Goal: Task Accomplishment & Management: Use online tool/utility

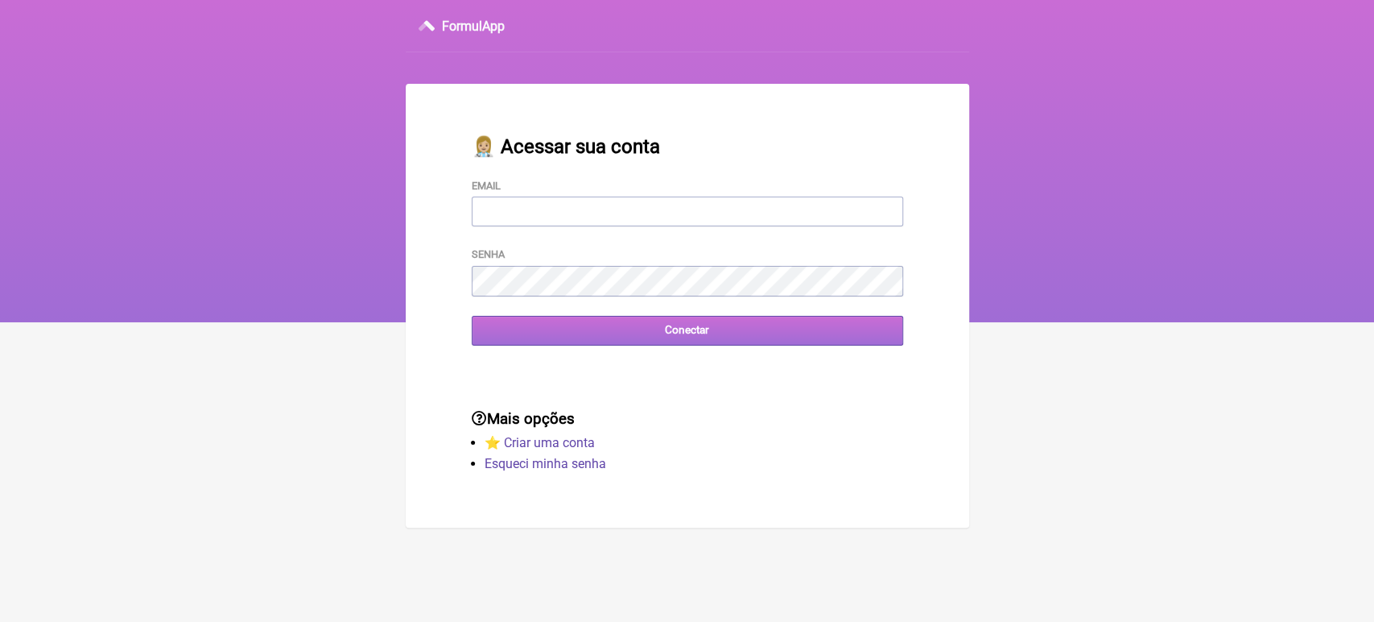
type input "vini_paschoal@yahoo.com.br"
click at [689, 335] on input "Conectar" at bounding box center [688, 331] width 432 height 30
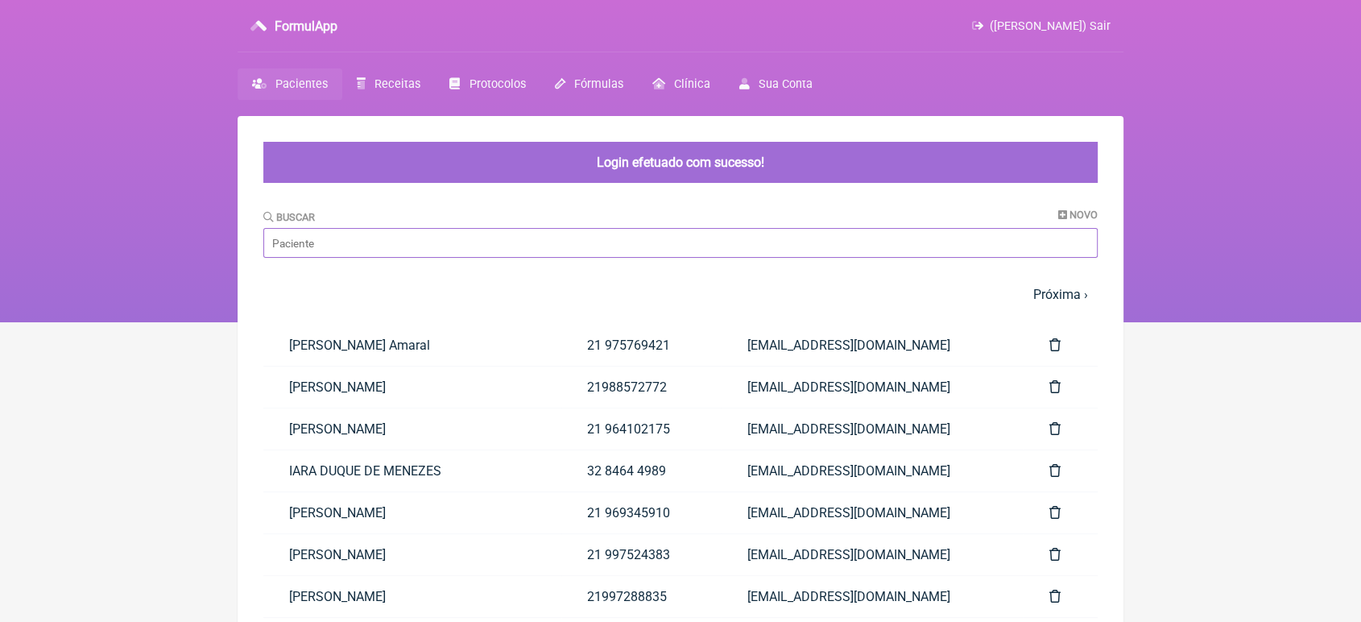
click at [333, 250] on input "Buscar" at bounding box center [680, 243] width 834 height 30
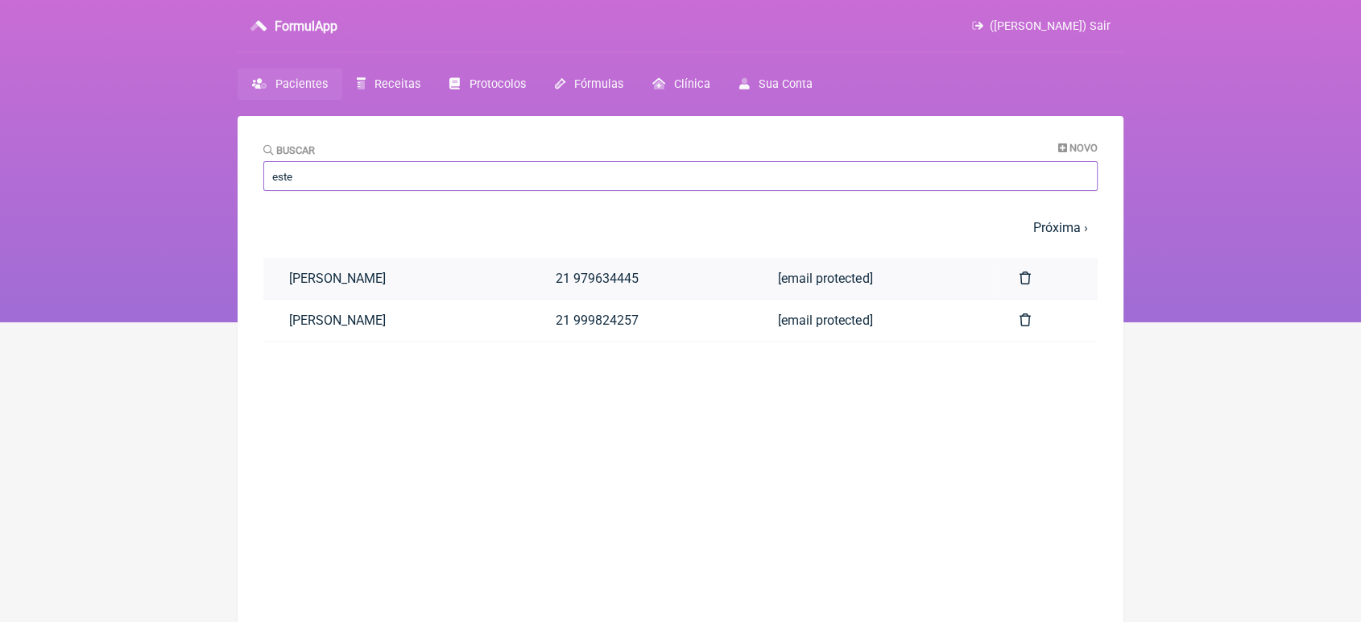
type input "este"
click at [370, 272] on link "[PERSON_NAME]" at bounding box center [396, 278] width 267 height 41
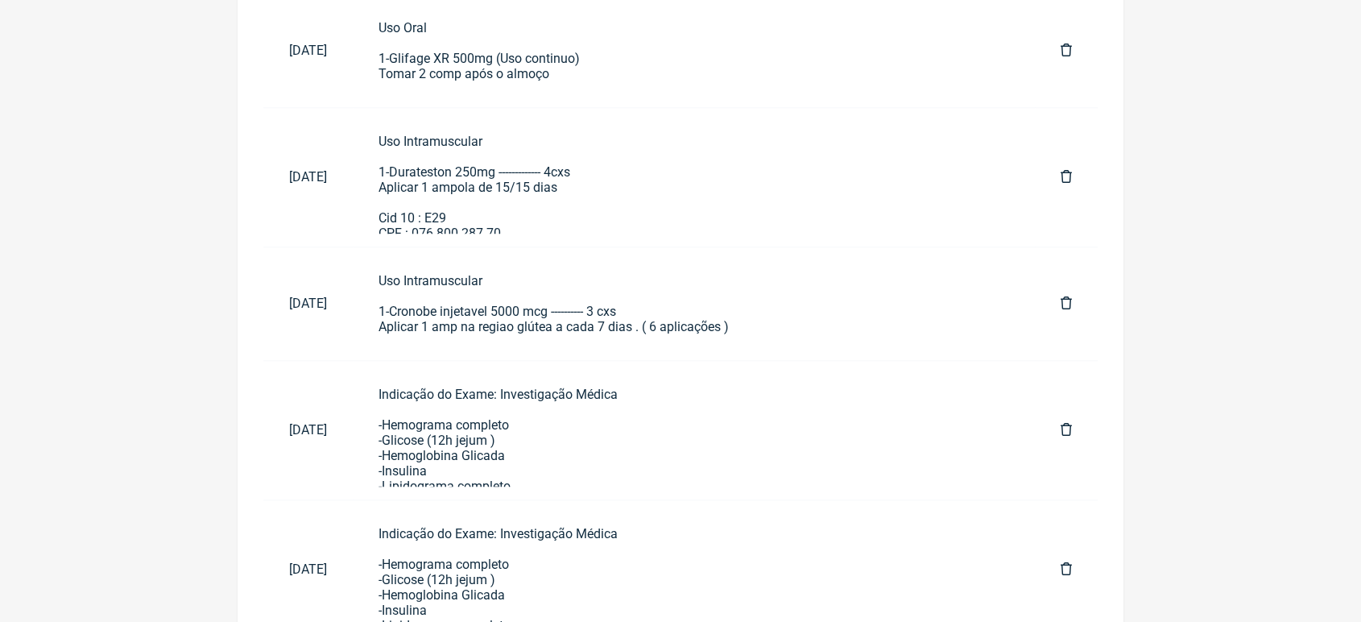
scroll to position [1257, 0]
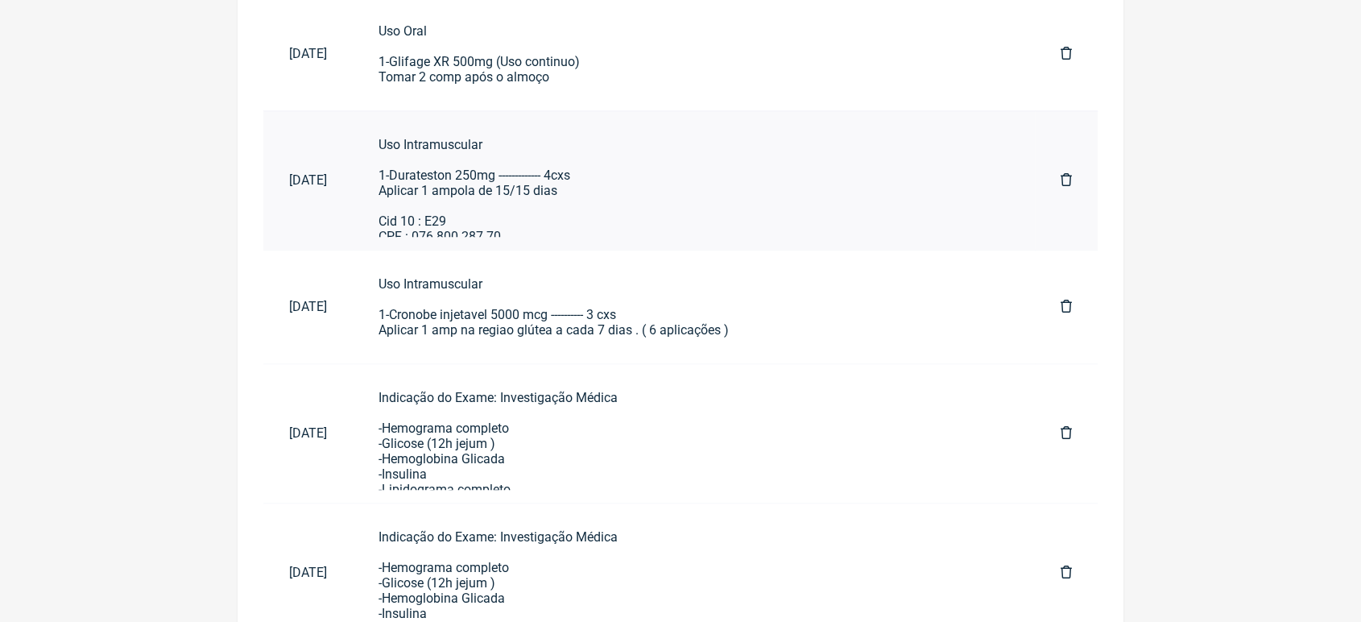
click at [565, 241] on div "Uso Intramuscular 1-Durateston 250mg ------------- 4cxs Aplicar 1 ampola de 15/…" at bounding box center [693, 190] width 630 height 107
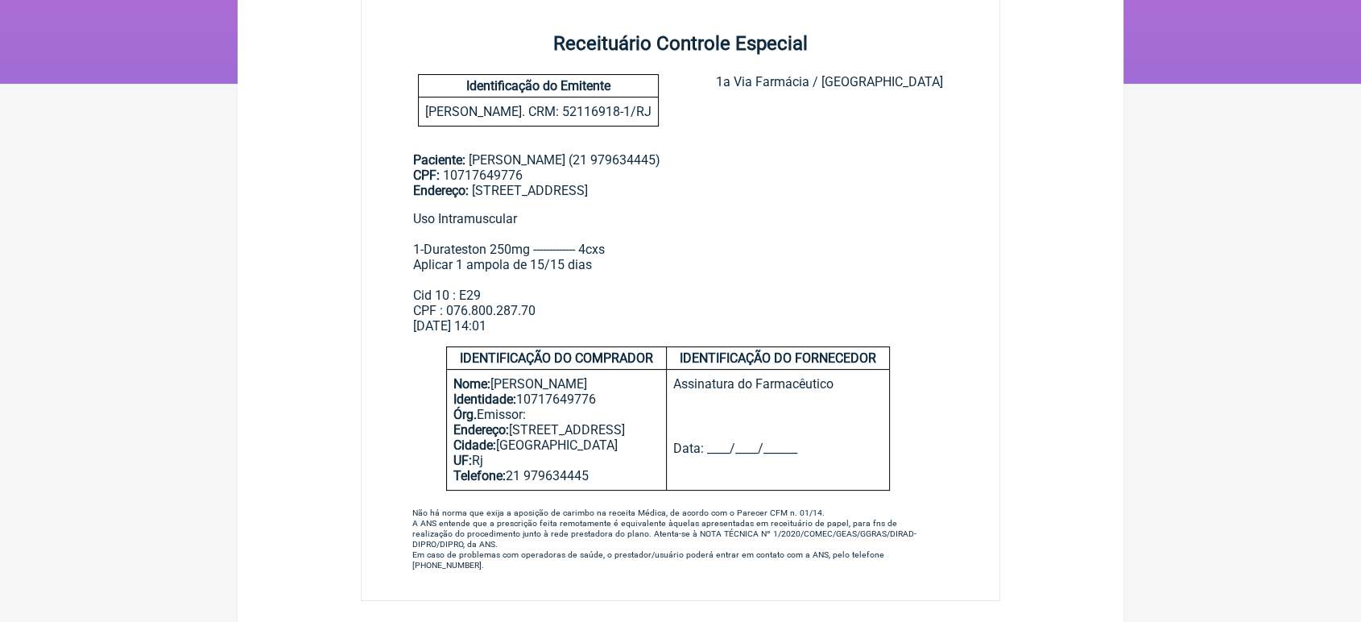
scroll to position [96, 0]
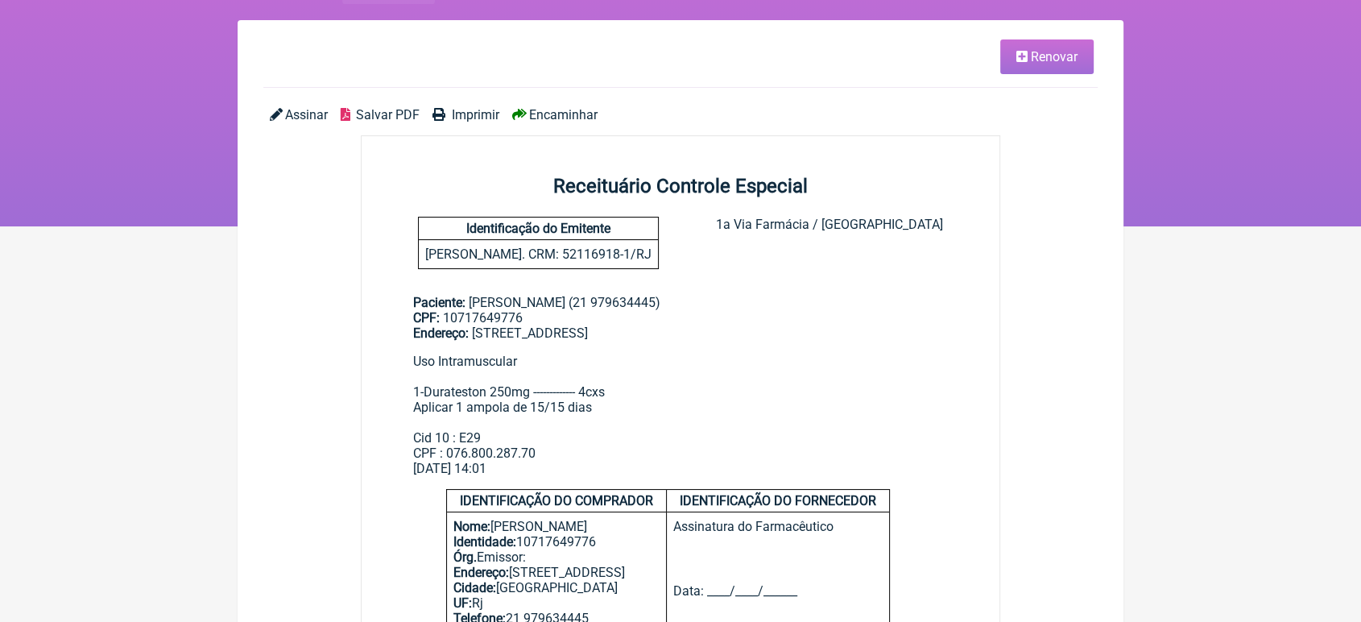
click at [1061, 59] on span "Renovar" at bounding box center [1054, 56] width 47 height 15
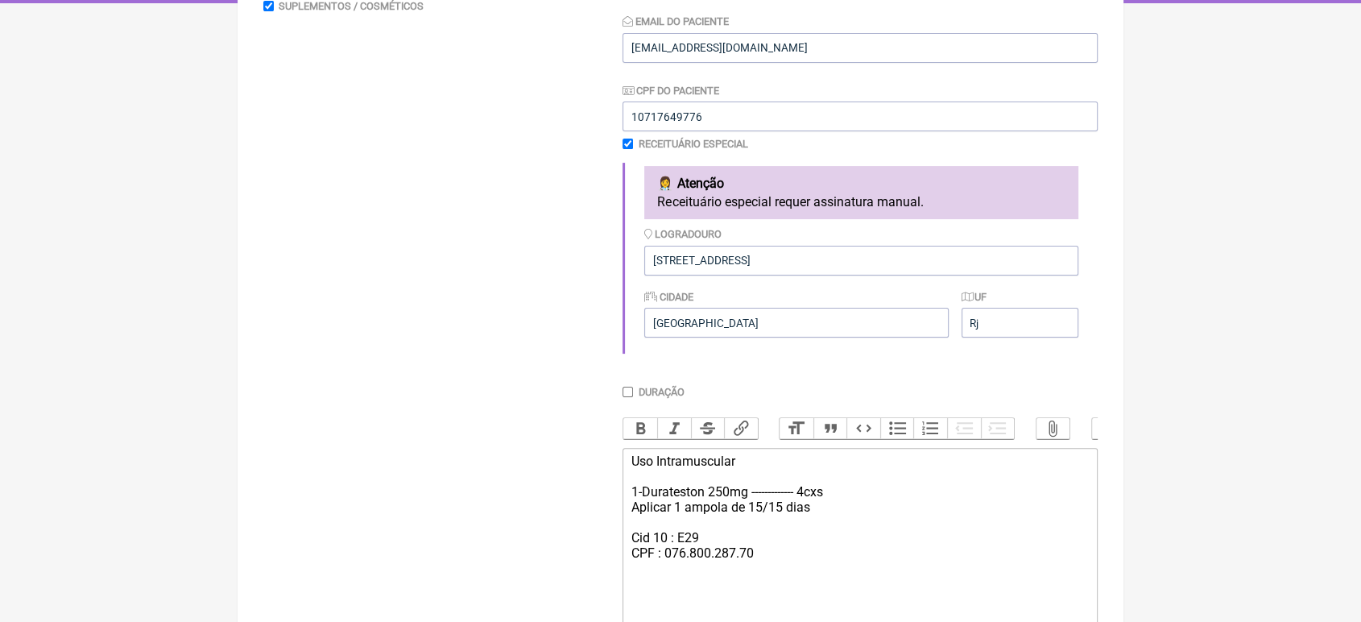
scroll to position [475, 0]
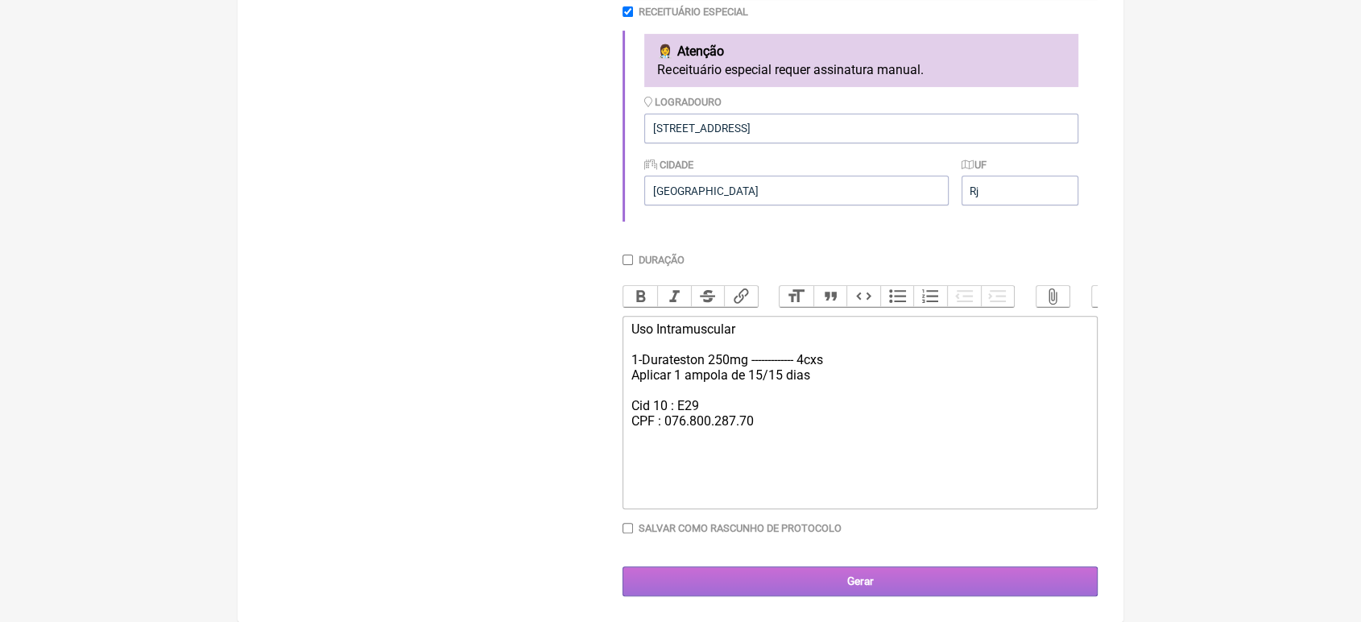
click at [978, 576] on input "Gerar" at bounding box center [859, 581] width 475 height 30
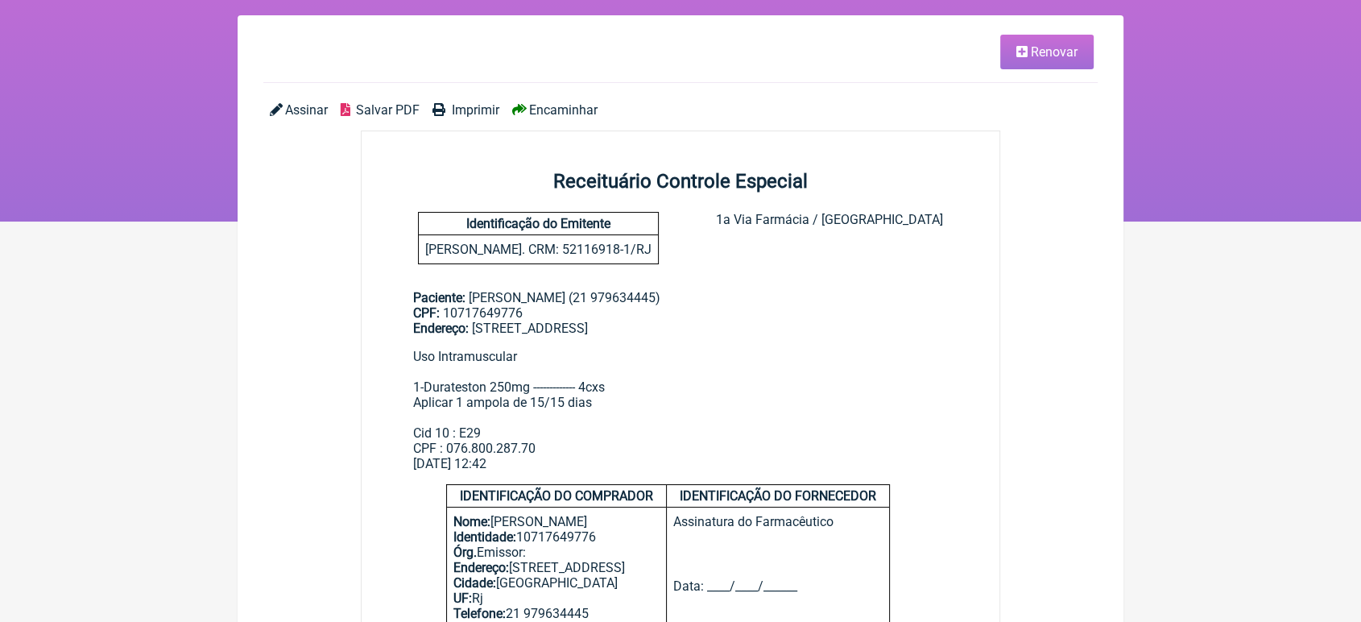
scroll to position [93, 0]
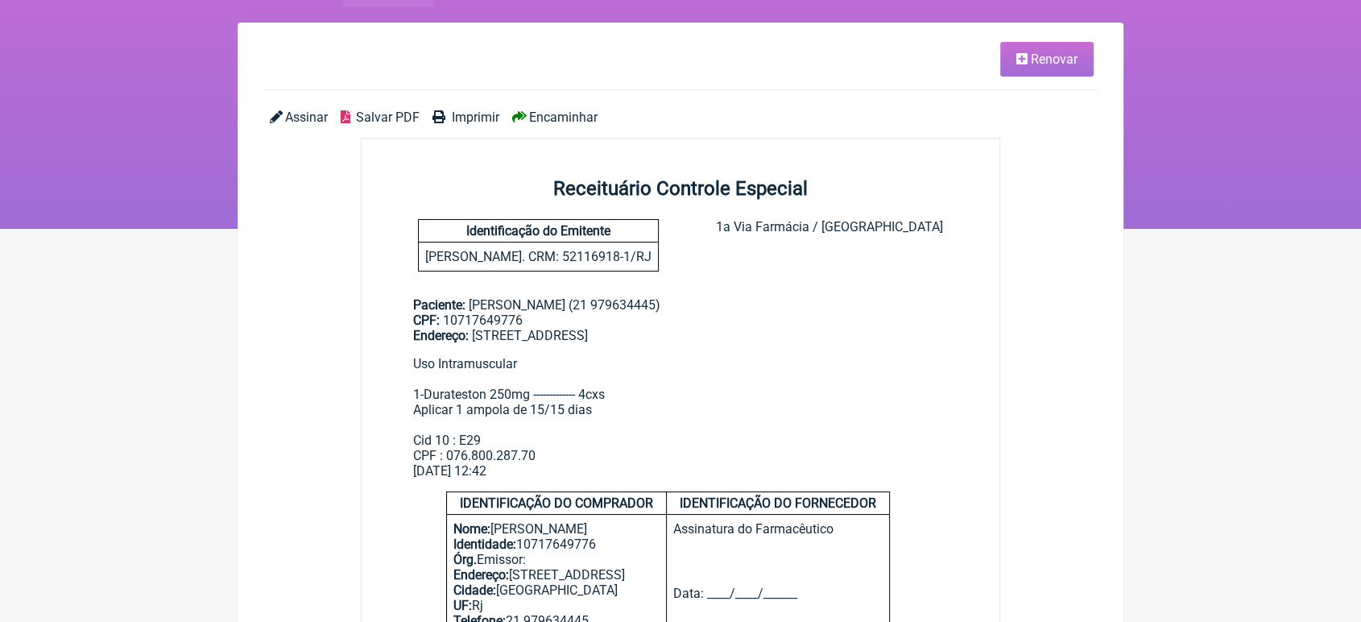
click at [1051, 53] on span "Renovar" at bounding box center [1054, 59] width 47 height 15
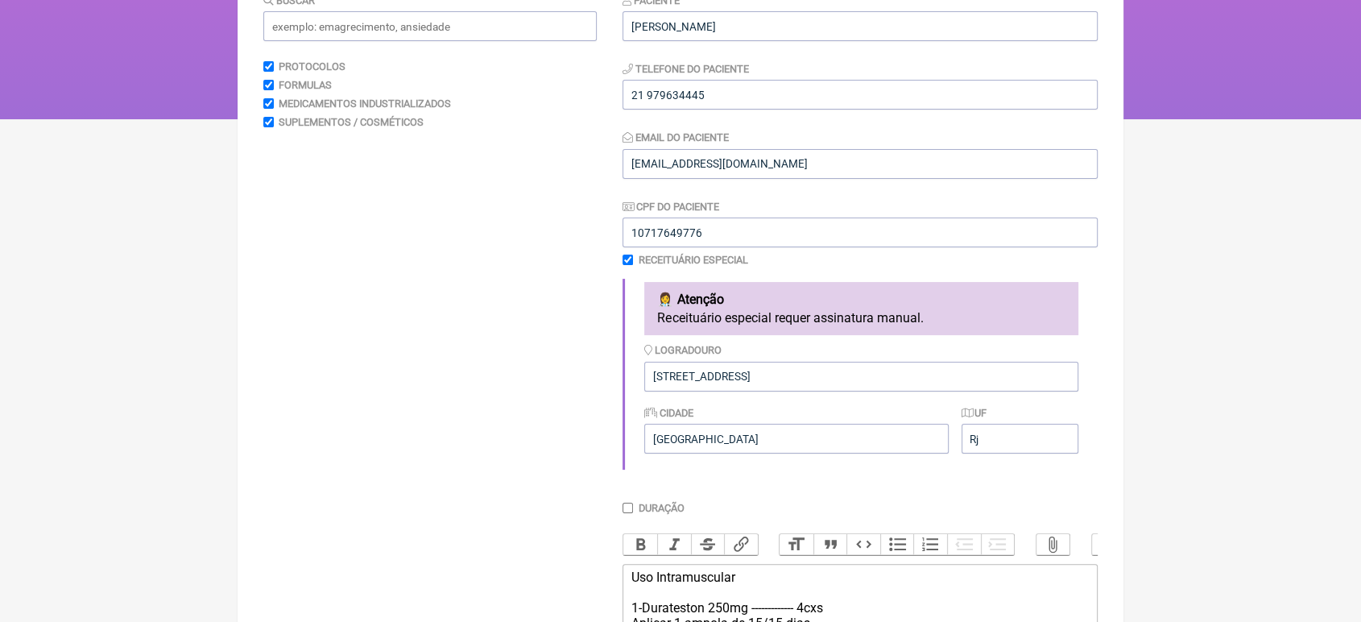
scroll to position [201, 0]
click at [895, 386] on input "Av salvador alende 4750, casa 60" at bounding box center [861, 378] width 434 height 30
type input "A"
type input "Av. das Américas 3500"
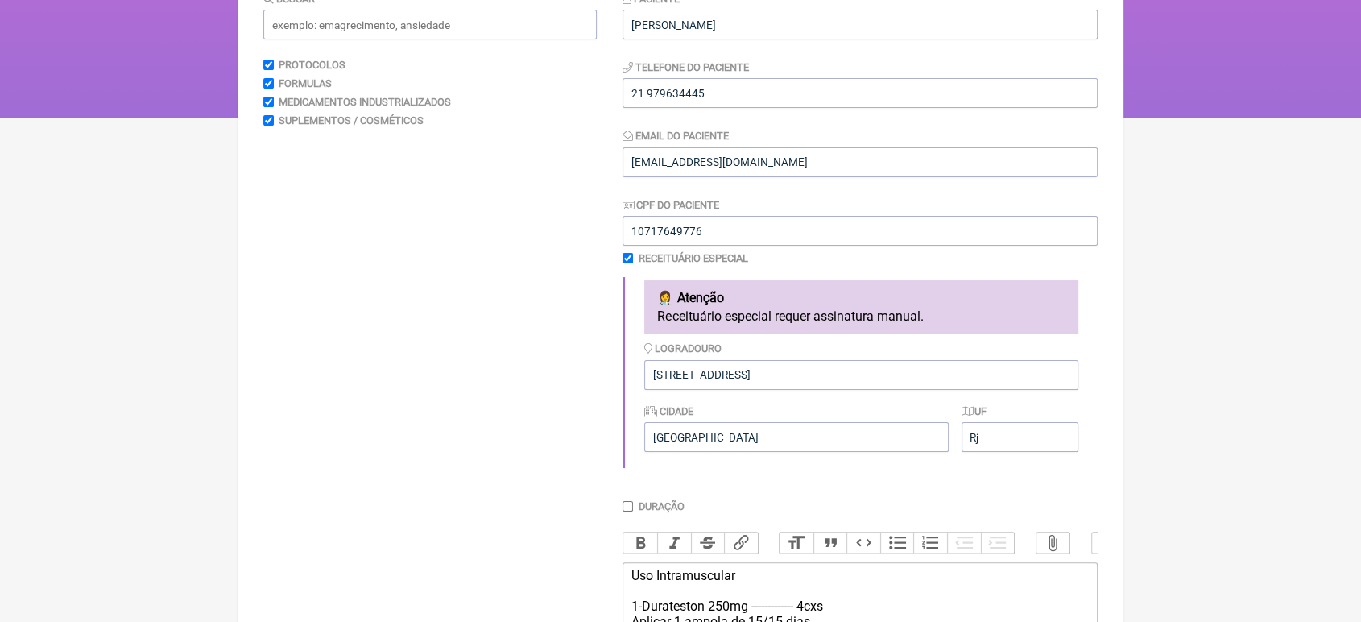
click at [626, 511] on input "Duração" at bounding box center [627, 506] width 10 height 10
checkbox input "true"
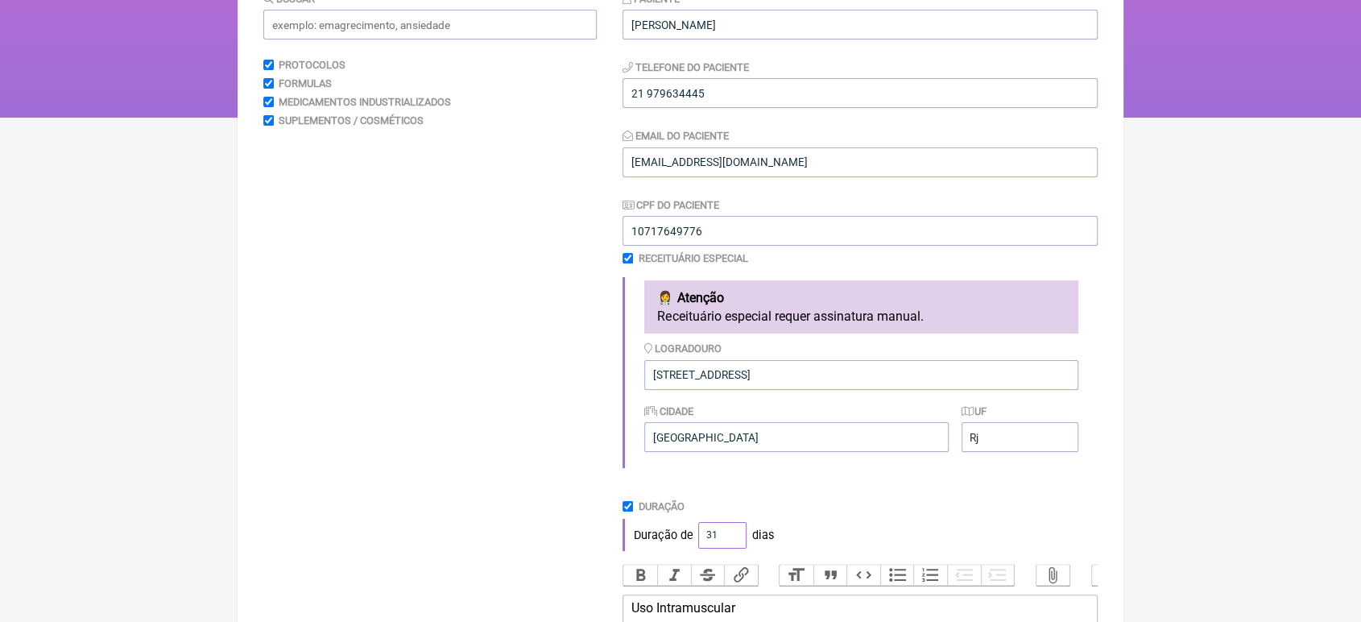
click at [733, 542] on input "31" at bounding box center [722, 535] width 48 height 27
click at [733, 542] on input "32" at bounding box center [722, 535] width 48 height 27
click at [733, 542] on input "33" at bounding box center [722, 535] width 48 height 27
click at [733, 542] on input "34" at bounding box center [722, 535] width 48 height 27
click at [733, 542] on input "35" at bounding box center [722, 535] width 48 height 27
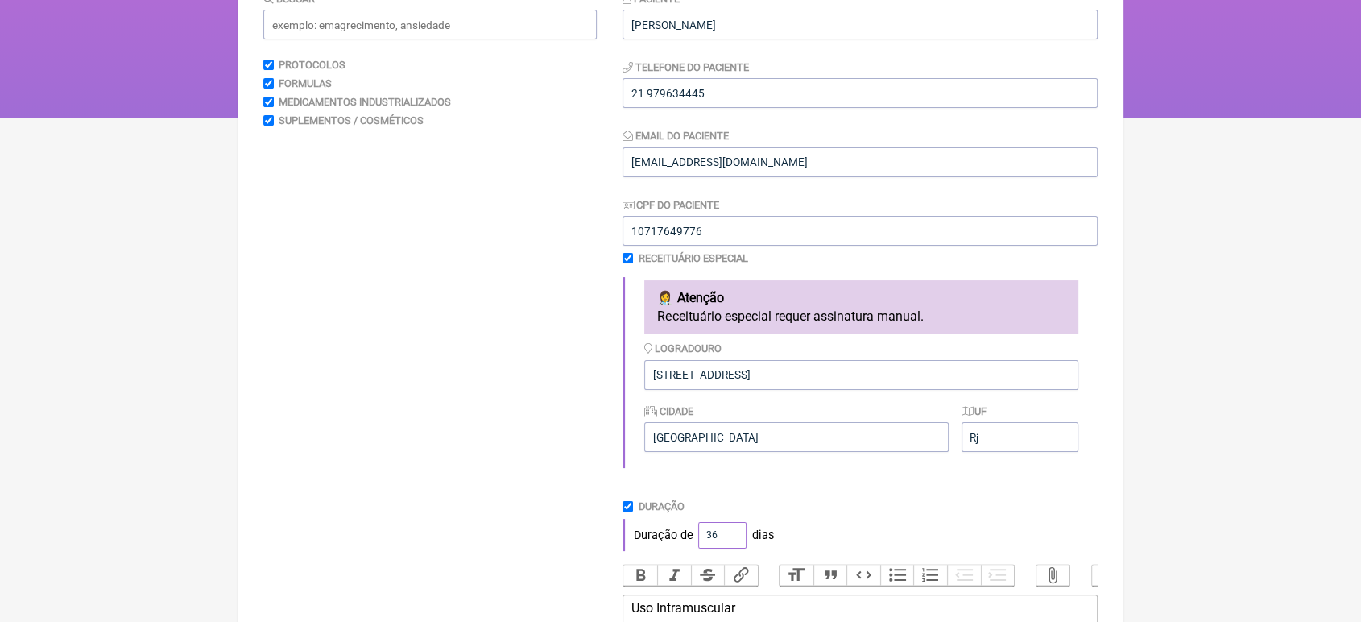
click at [733, 542] on input "36" at bounding box center [722, 535] width 48 height 27
click at [733, 542] on input "37" at bounding box center [722, 535] width 48 height 27
click at [733, 542] on input "38" at bounding box center [722, 535] width 48 height 27
click at [733, 542] on input "39" at bounding box center [722, 535] width 48 height 27
click at [733, 542] on input "40" at bounding box center [722, 535] width 48 height 27
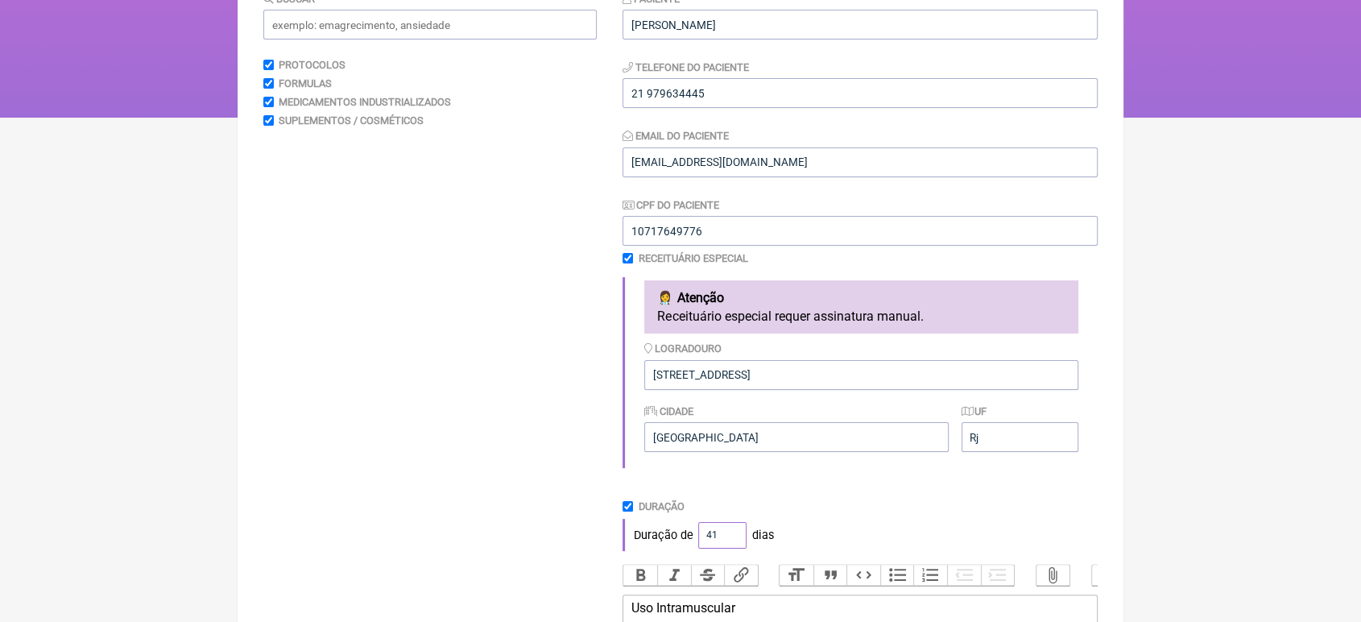
click at [733, 542] on input "41" at bounding box center [722, 535] width 48 height 27
click at [733, 542] on input "42" at bounding box center [722, 535] width 48 height 27
click at [733, 542] on input "43" at bounding box center [722, 535] width 48 height 27
click at [733, 542] on input "44" at bounding box center [722, 535] width 48 height 27
click at [733, 542] on input "45" at bounding box center [722, 535] width 48 height 27
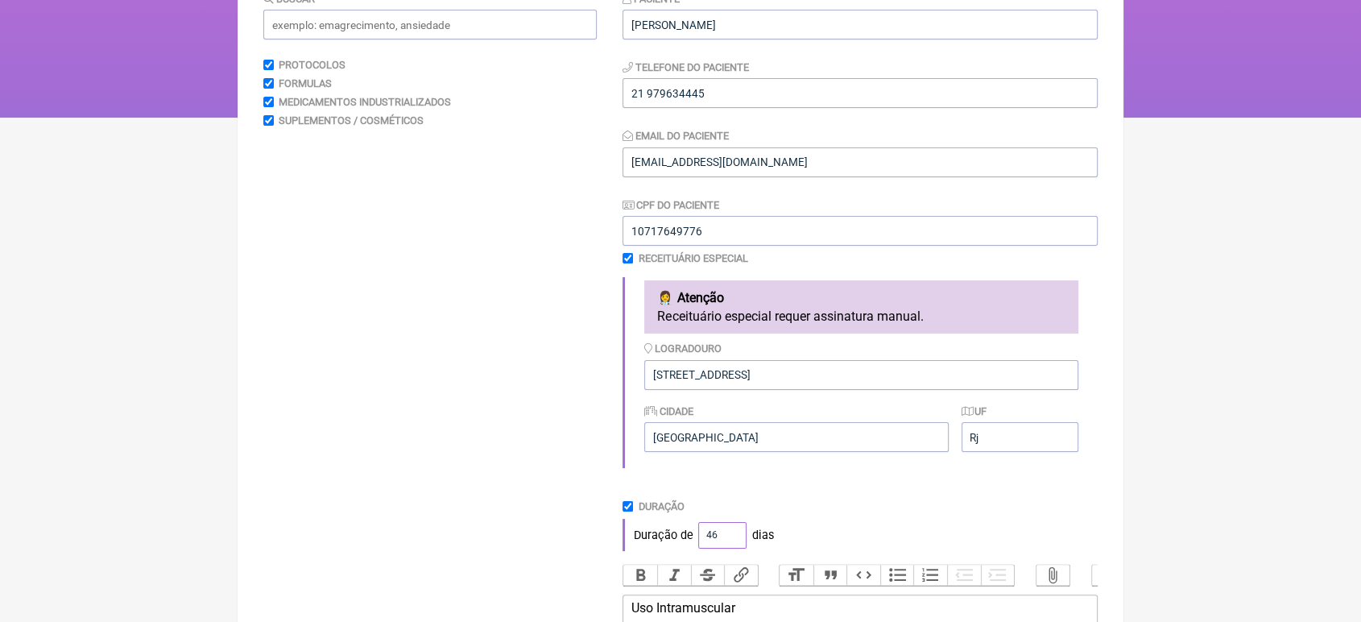
click at [733, 542] on input "46" at bounding box center [722, 535] width 48 height 27
click at [733, 542] on input "47" at bounding box center [722, 535] width 48 height 27
click at [733, 542] on input "48" at bounding box center [722, 535] width 48 height 27
click at [733, 542] on input "49" at bounding box center [722, 535] width 48 height 27
click at [733, 542] on input "50" at bounding box center [722, 535] width 48 height 27
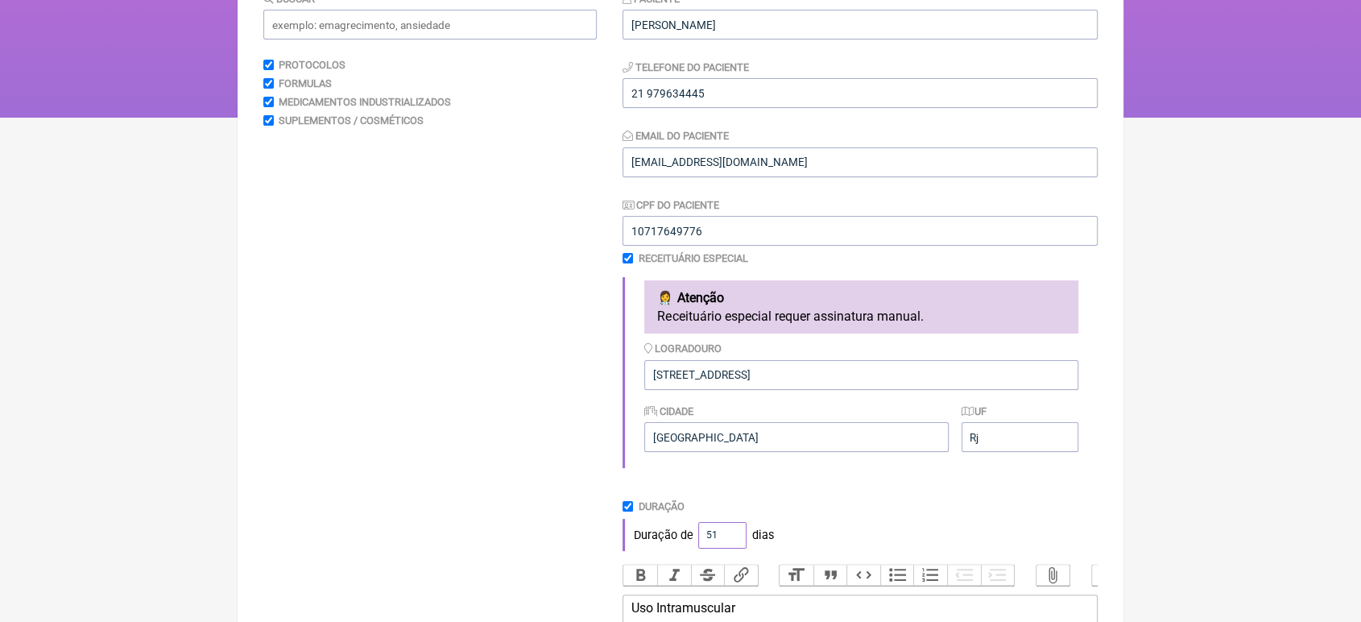
click at [733, 542] on input "51" at bounding box center [722, 535] width 48 height 27
click at [733, 542] on input "52" at bounding box center [722, 535] width 48 height 27
click at [733, 542] on input "53" at bounding box center [722, 535] width 48 height 27
click at [733, 542] on input "54" at bounding box center [722, 535] width 48 height 27
click at [733, 542] on input "55" at bounding box center [722, 535] width 48 height 27
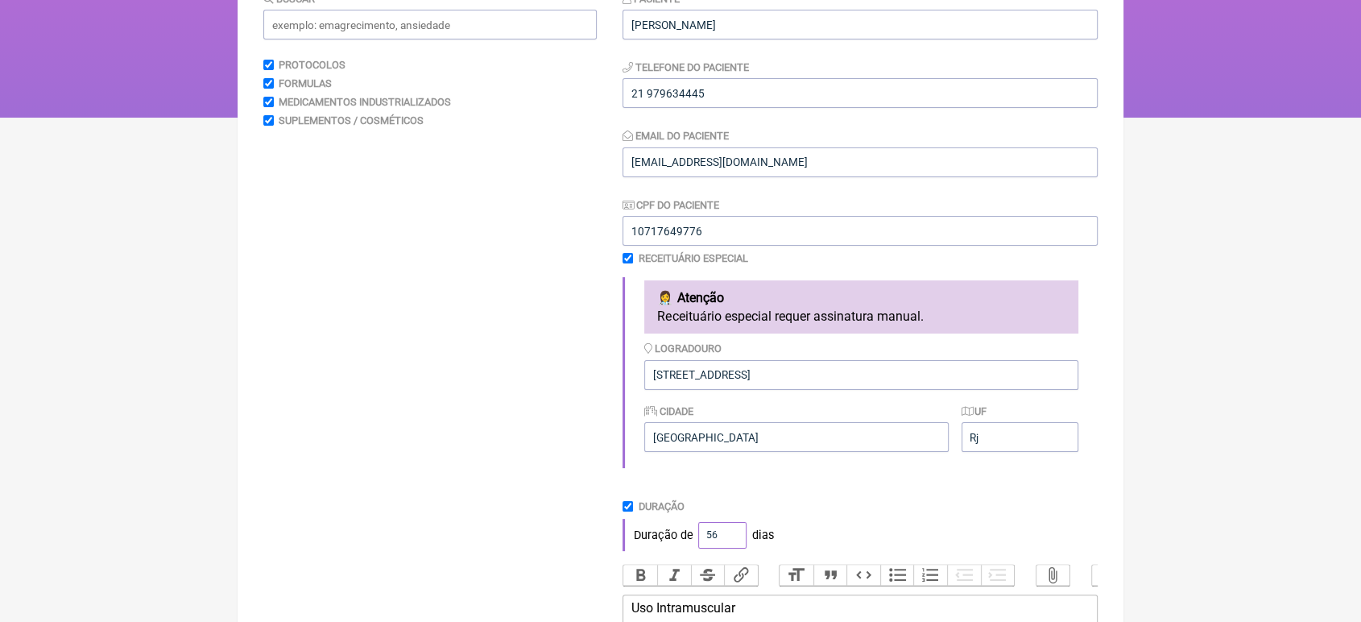
click at [733, 542] on input "56" at bounding box center [722, 535] width 48 height 27
click at [733, 542] on input "57" at bounding box center [722, 535] width 48 height 27
click at [733, 542] on input "58" at bounding box center [722, 535] width 48 height 27
click at [733, 542] on input "59" at bounding box center [722, 535] width 48 height 27
type input "60"
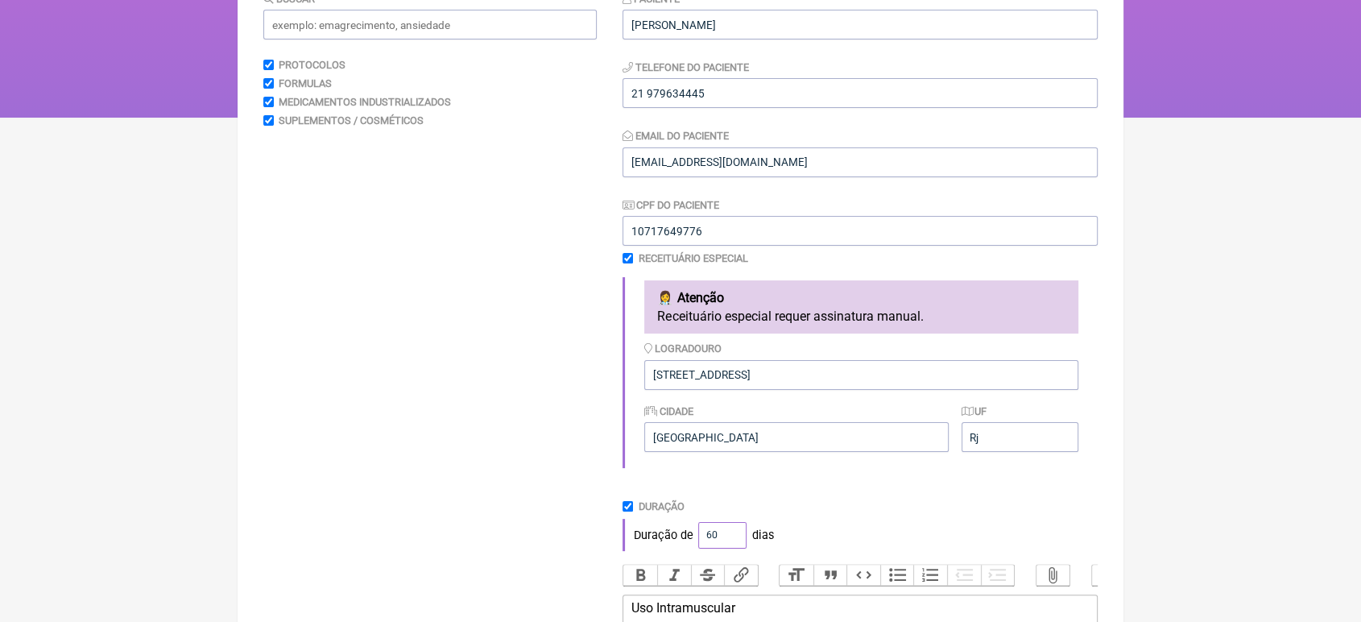
click at [733, 542] on input "60" at bounding box center [722, 535] width 48 height 27
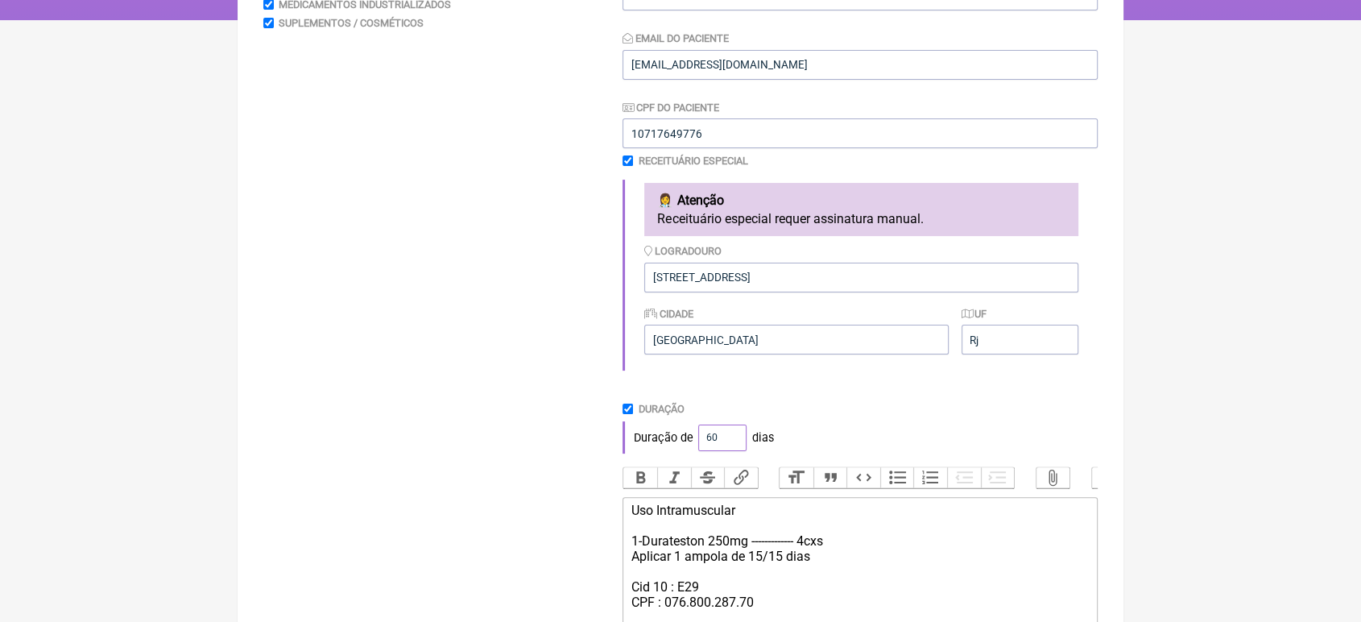
scroll to position [507, 0]
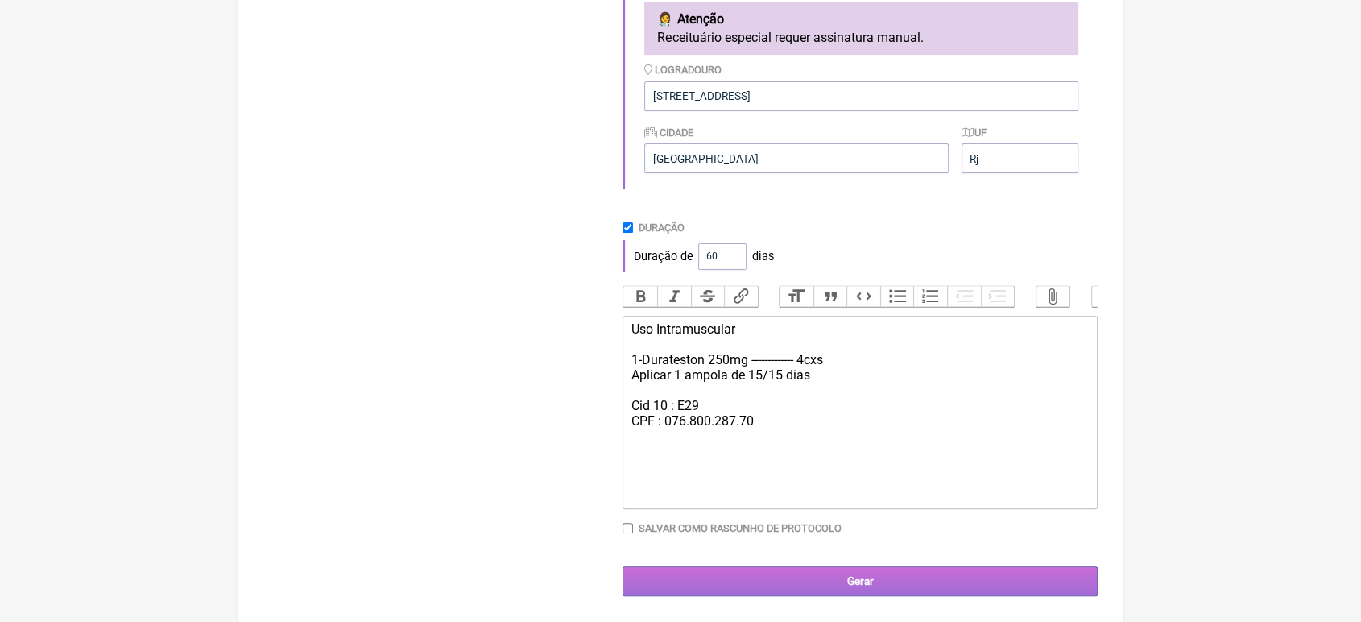
click at [957, 578] on input "Gerar" at bounding box center [859, 581] width 475 height 30
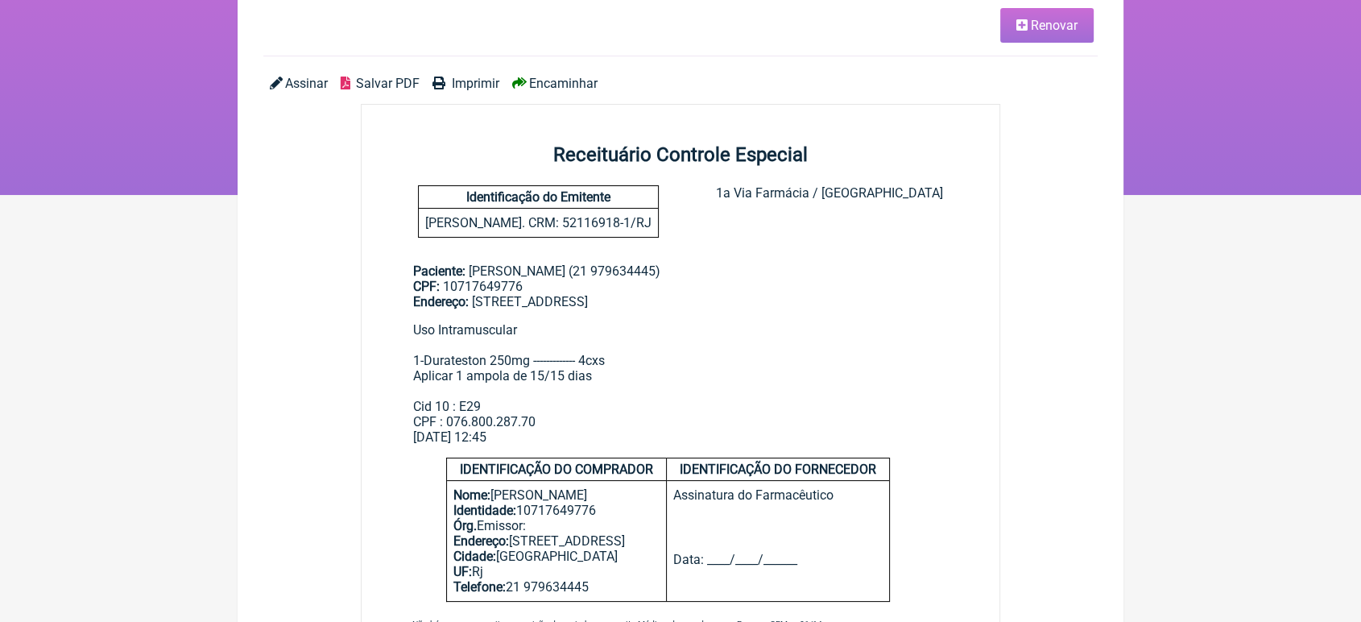
scroll to position [128, 0]
click at [555, 89] on span "Encaminhar" at bounding box center [563, 82] width 68 height 15
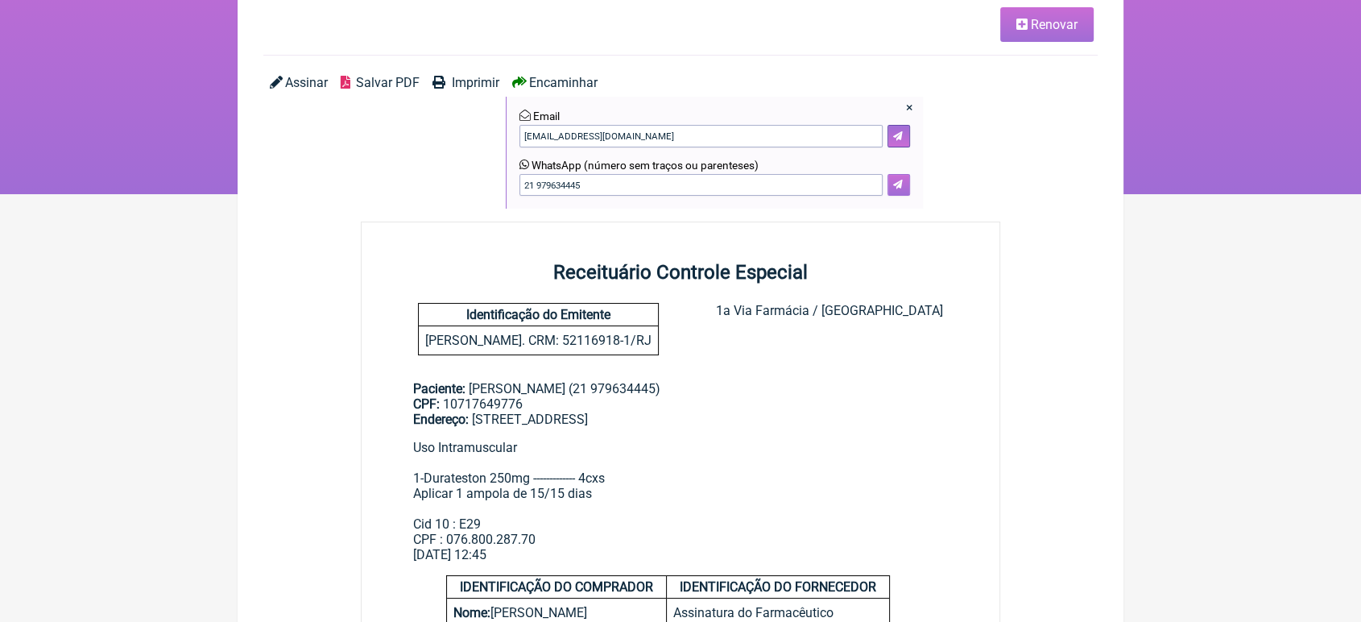
click at [892, 192] on button at bounding box center [898, 185] width 23 height 23
click at [487, 79] on span "Imprimir" at bounding box center [476, 82] width 48 height 15
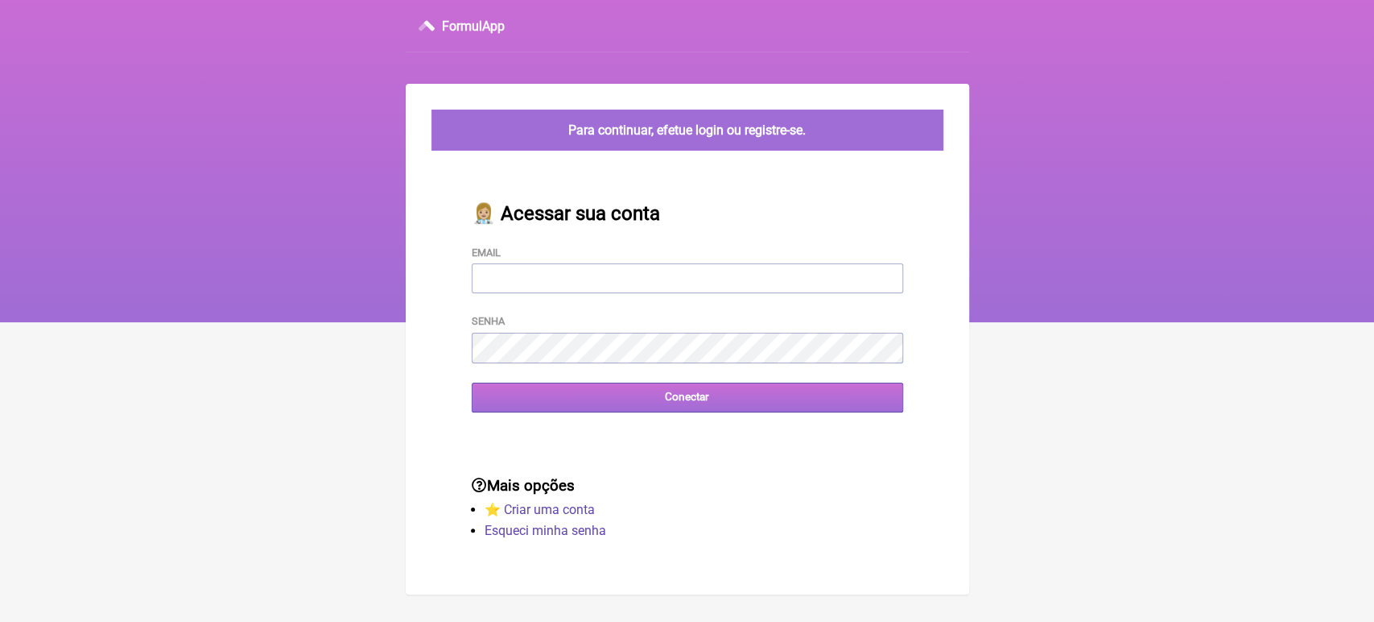
type input "[EMAIL_ADDRESS][DOMAIN_NAME]"
click at [616, 391] on input "Conectar" at bounding box center [688, 397] width 432 height 30
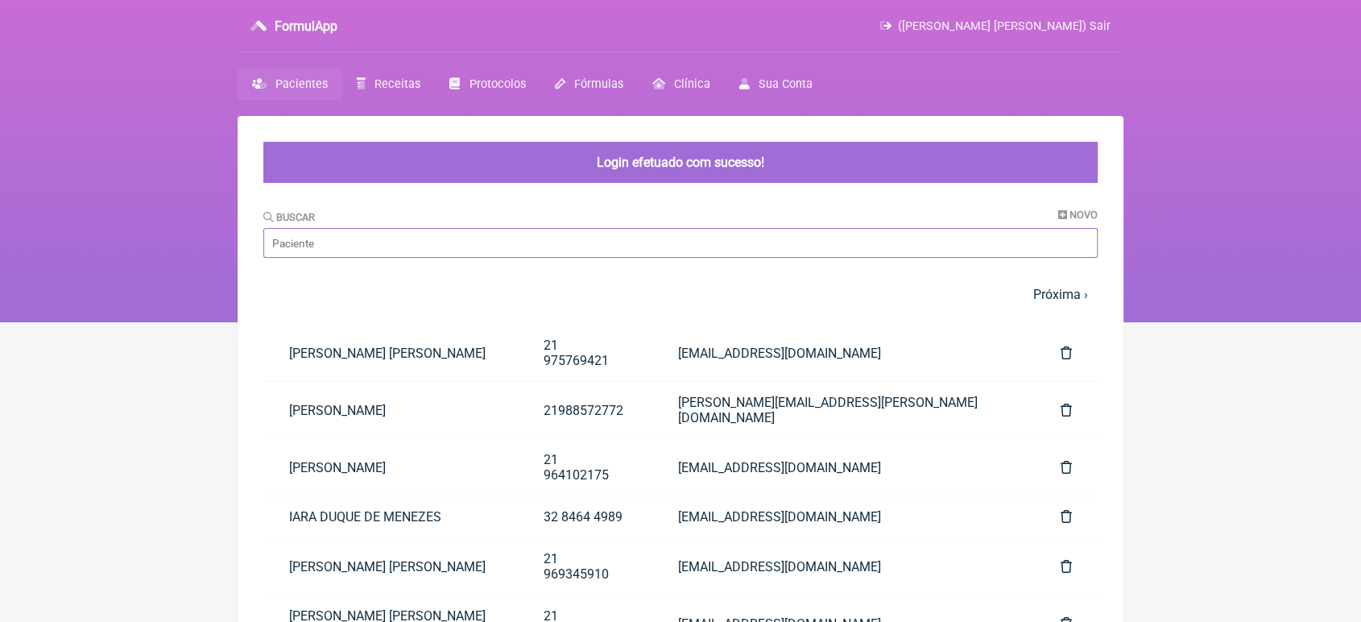
click at [496, 236] on input "Buscar" at bounding box center [680, 243] width 834 height 30
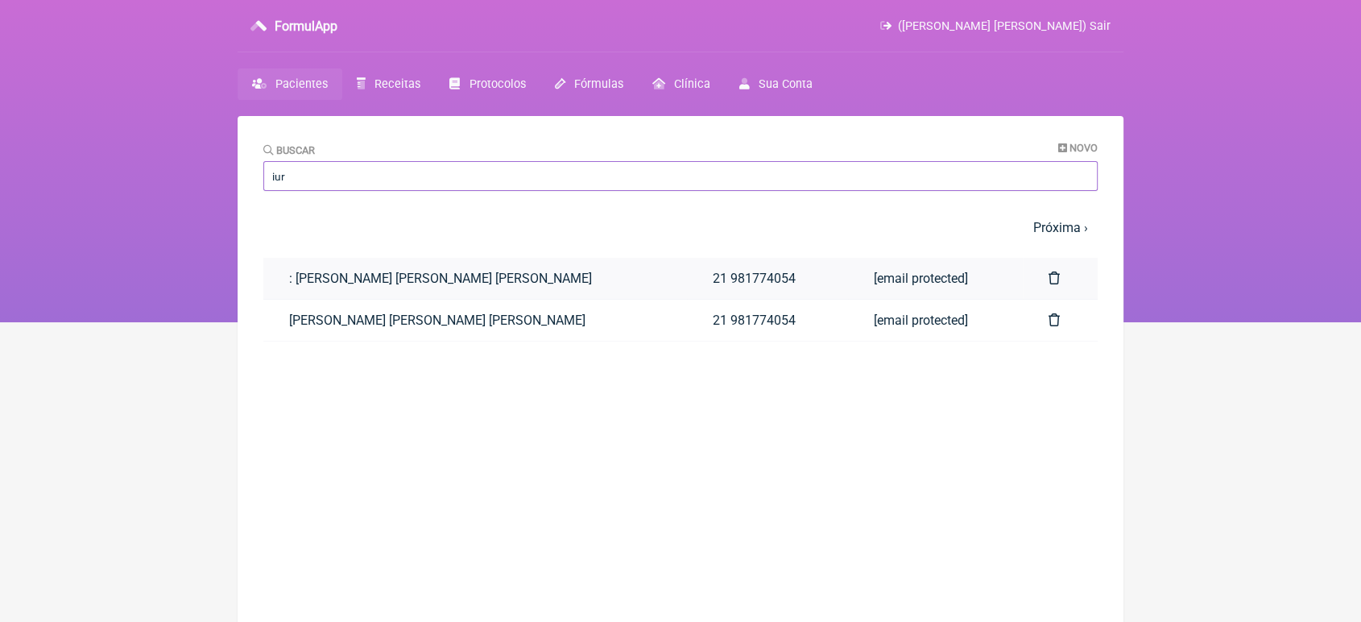
type input "iur"
click at [474, 276] on link ": [PERSON_NAME] [PERSON_NAME] [PERSON_NAME]" at bounding box center [475, 278] width 424 height 41
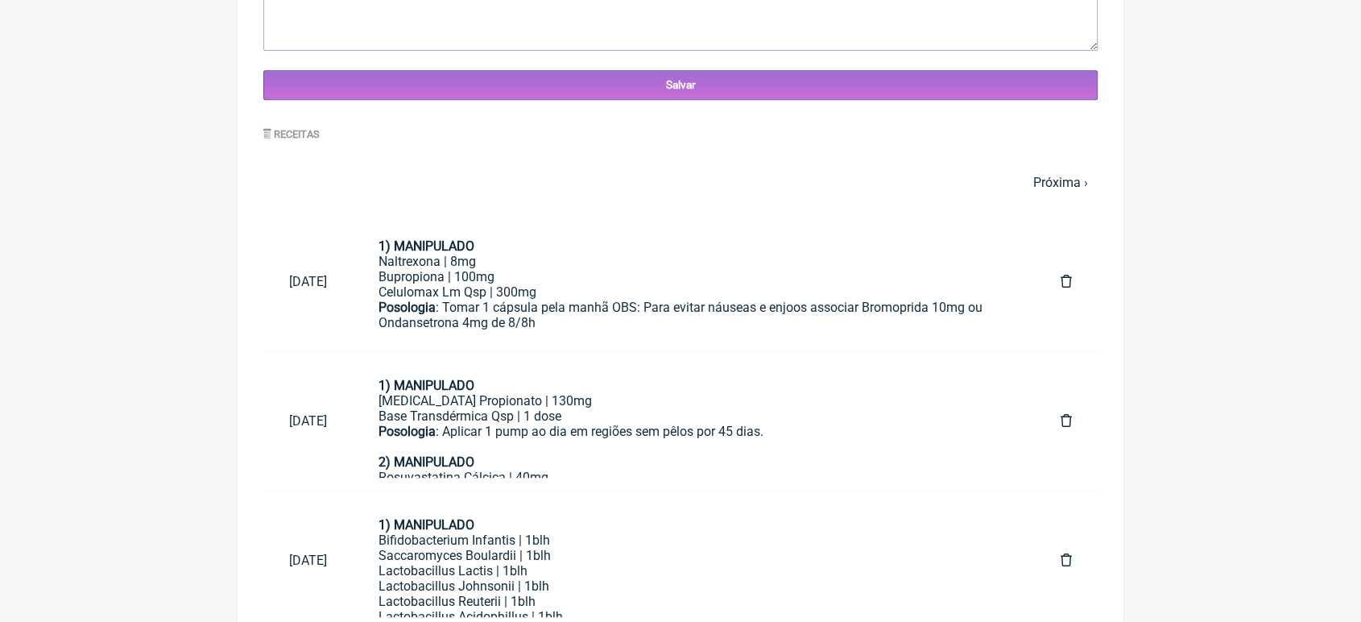
scroll to position [1448, 0]
